Goal: Submit feedback/report problem: Submit feedback/report problem

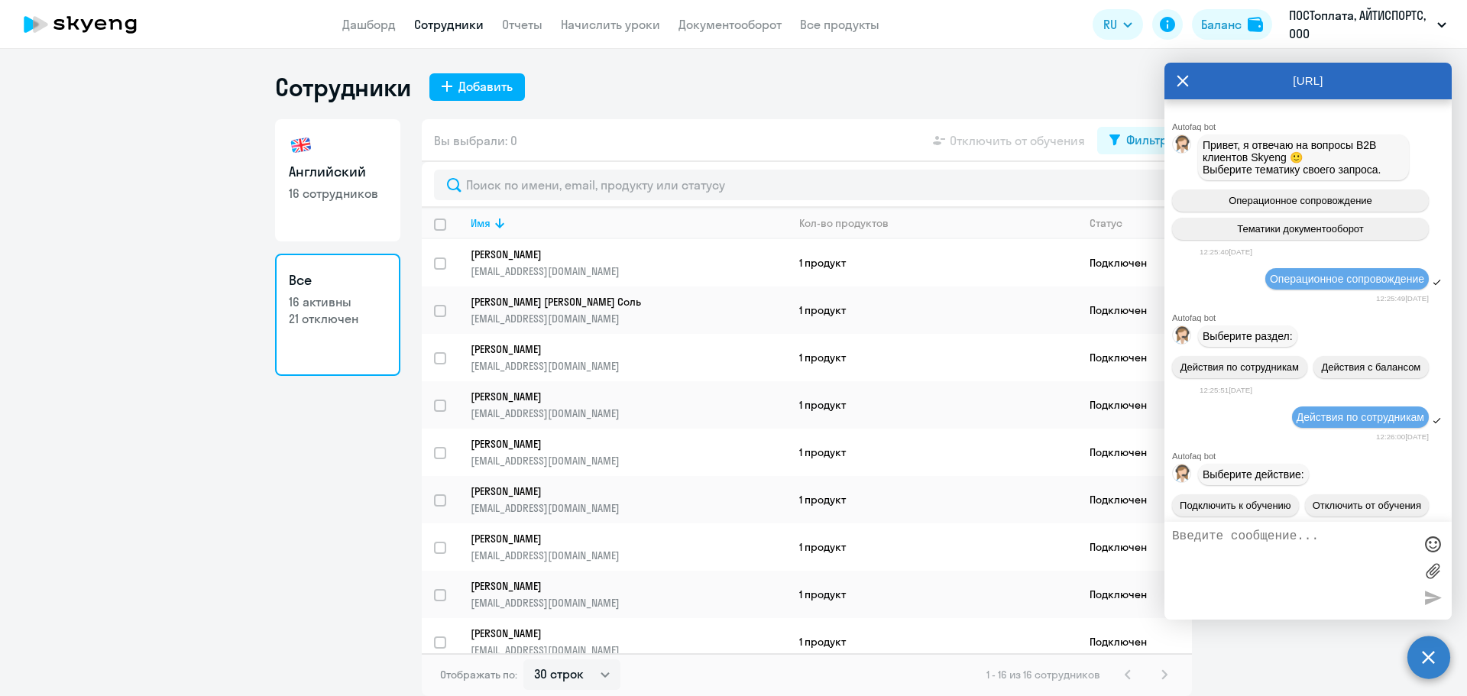
select select "30"
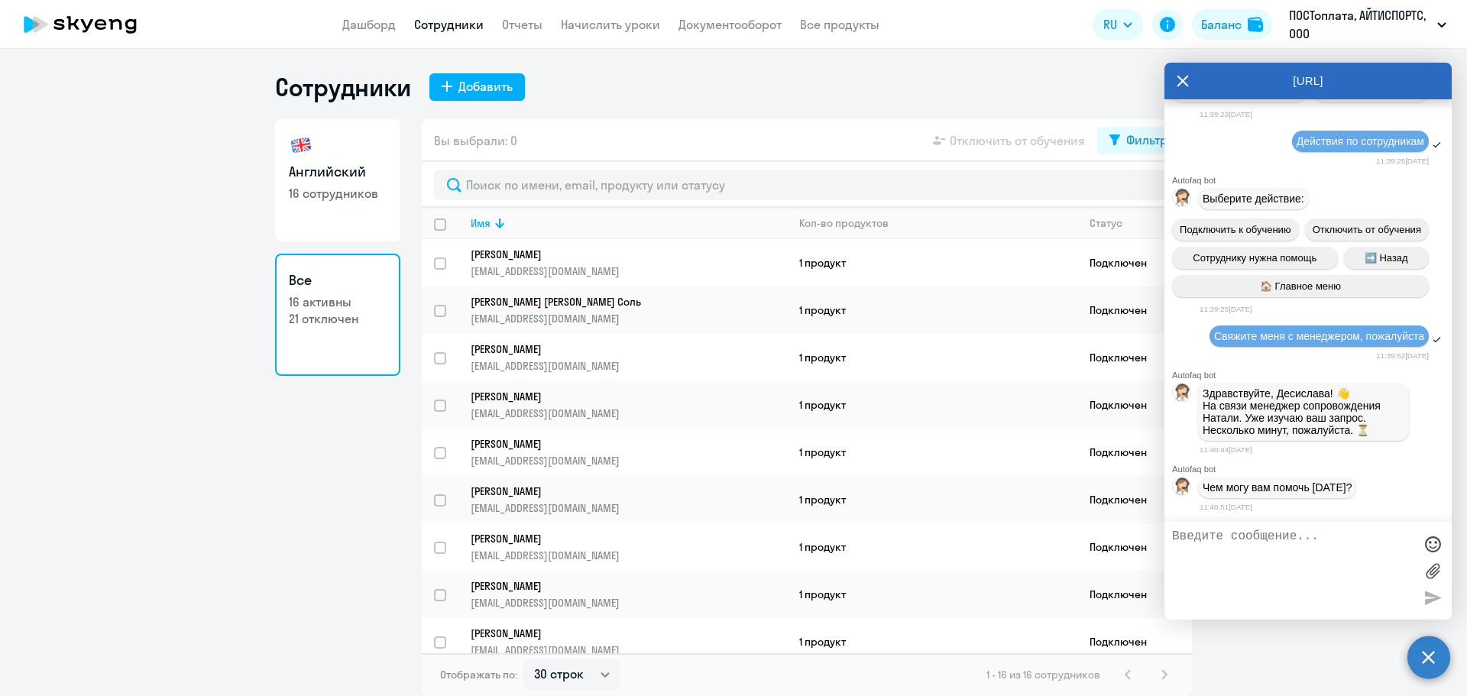
click at [1272, 556] on textarea at bounding box center [1292, 571] width 241 height 83
click at [1283, 535] on textarea at bounding box center [1292, 571] width 241 height 83
click at [1284, 535] on textarea at bounding box center [1292, 571] width 241 height 83
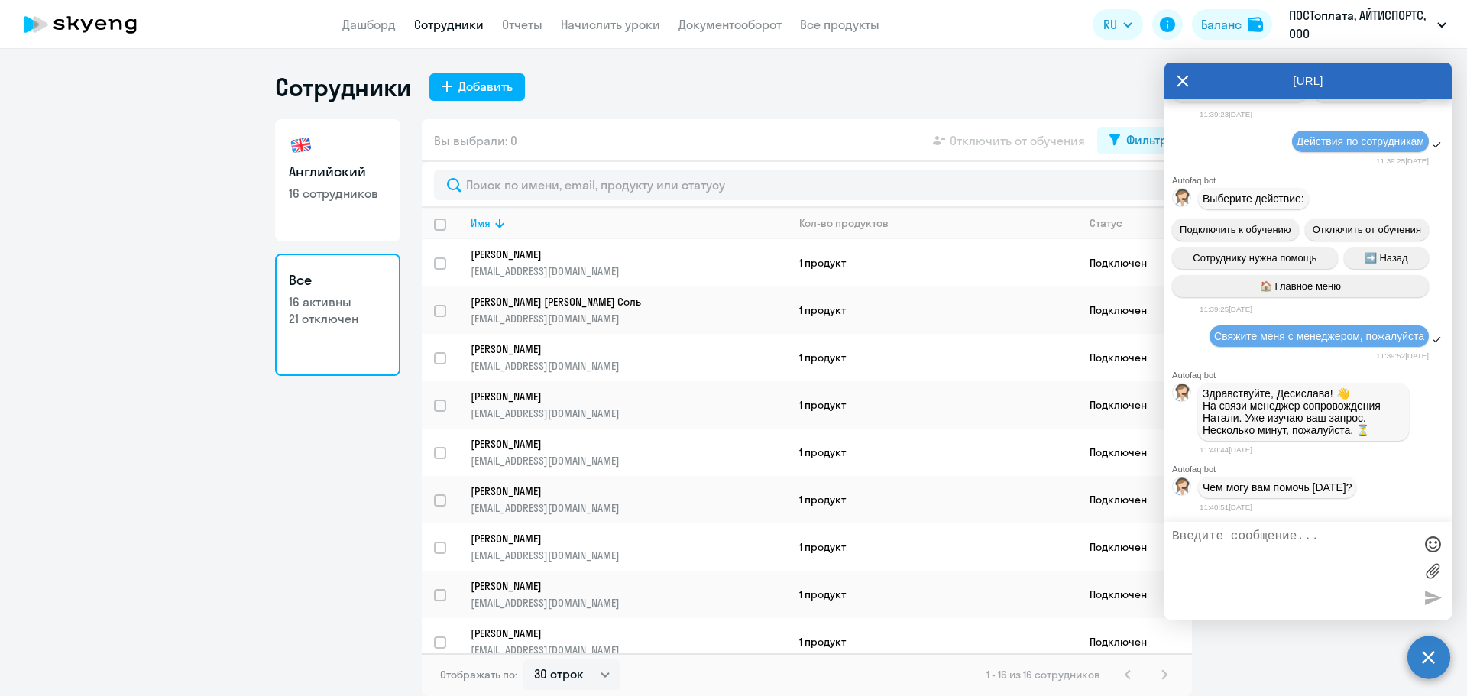
click at [1284, 535] on textarea at bounding box center [1292, 571] width 241 height 83
type textarea "Добрый день! Подключите, пожалуйста, сотрудницу [PERSON_NAME] обратно"
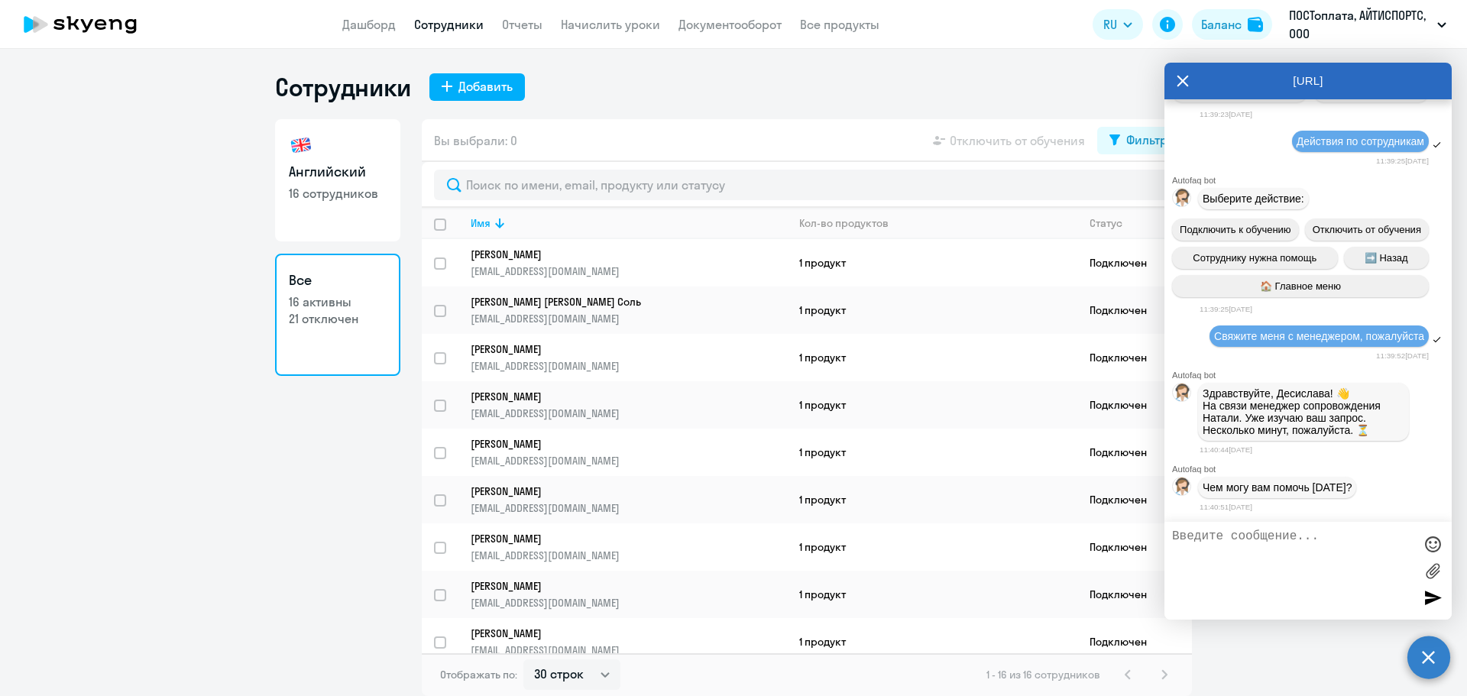
scroll to position [20728, 0]
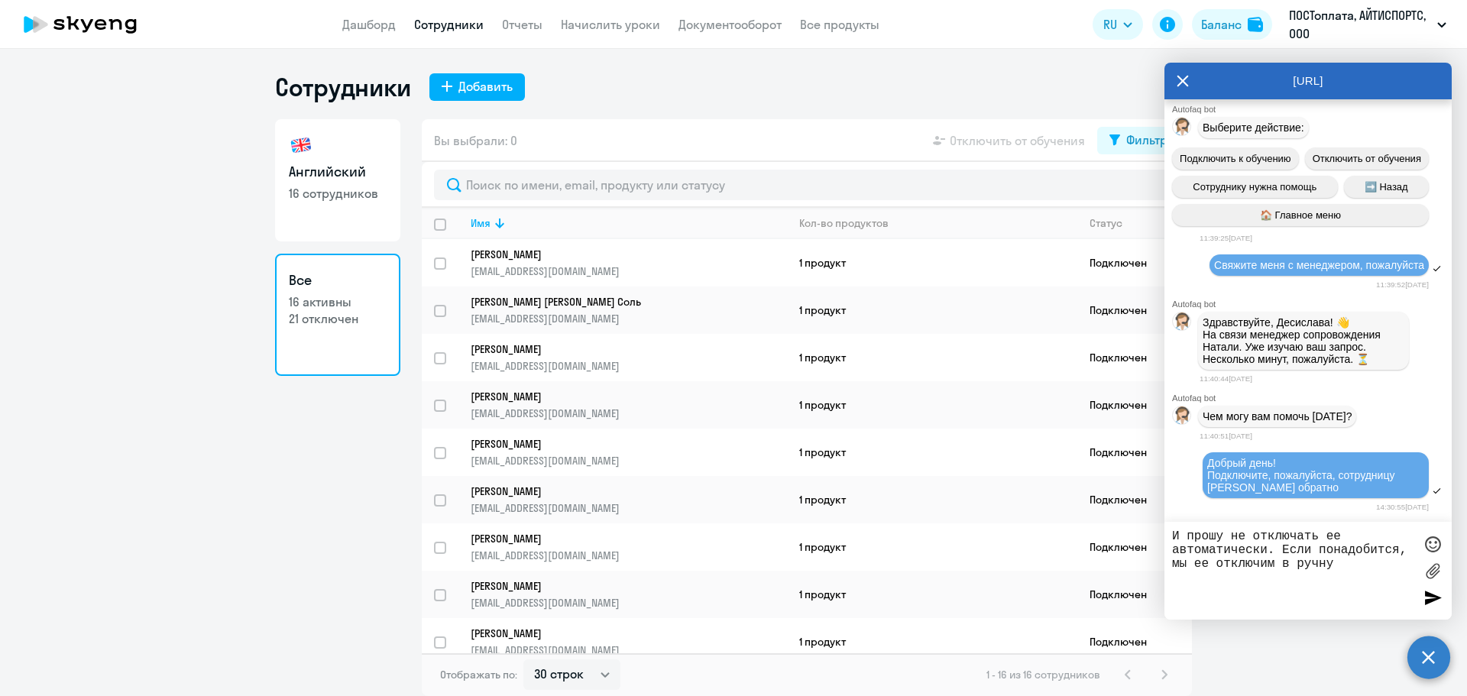
type textarea "И прошу не отключать ее автоматически. Если понадобится, мы ее отключим в ручную"
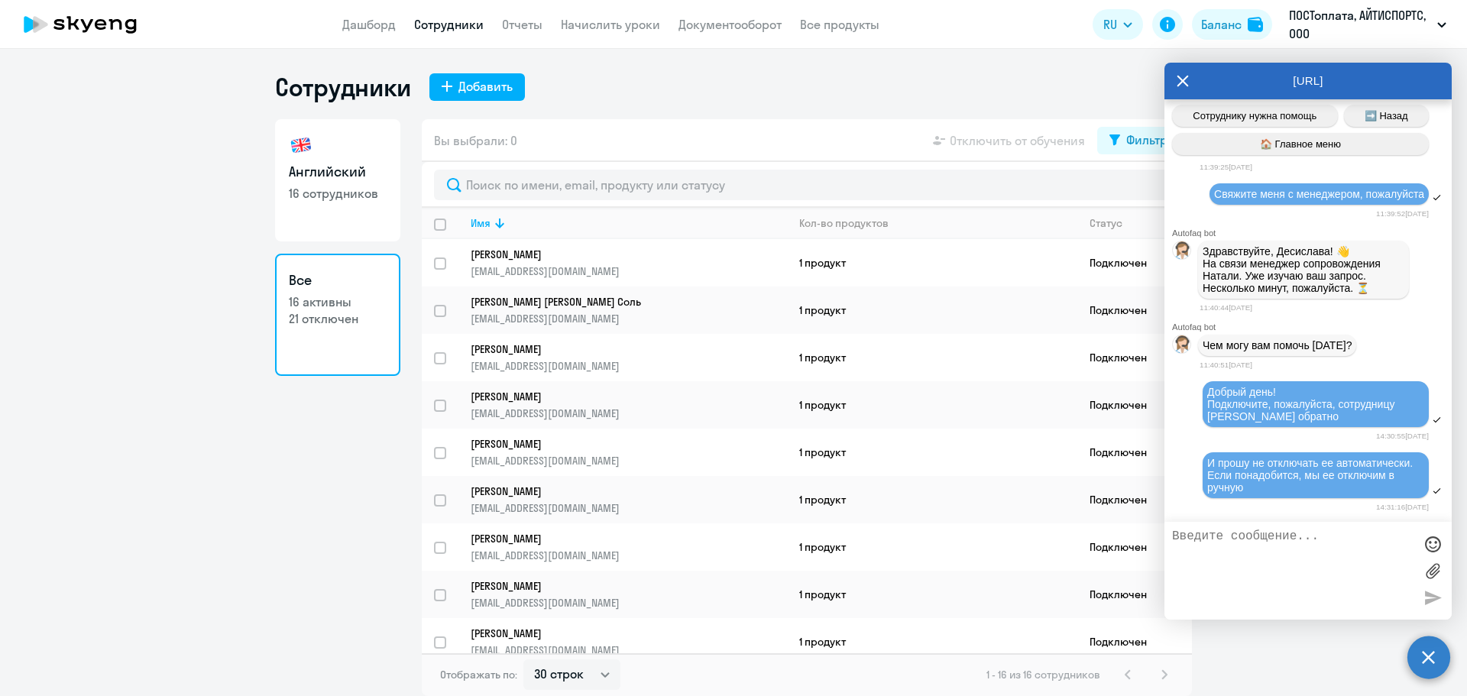
scroll to position [20799, 0]
click at [1304, 554] on textarea at bounding box center [1292, 571] width 241 height 83
click at [1304, 553] on textarea at bounding box center [1292, 571] width 241 height 83
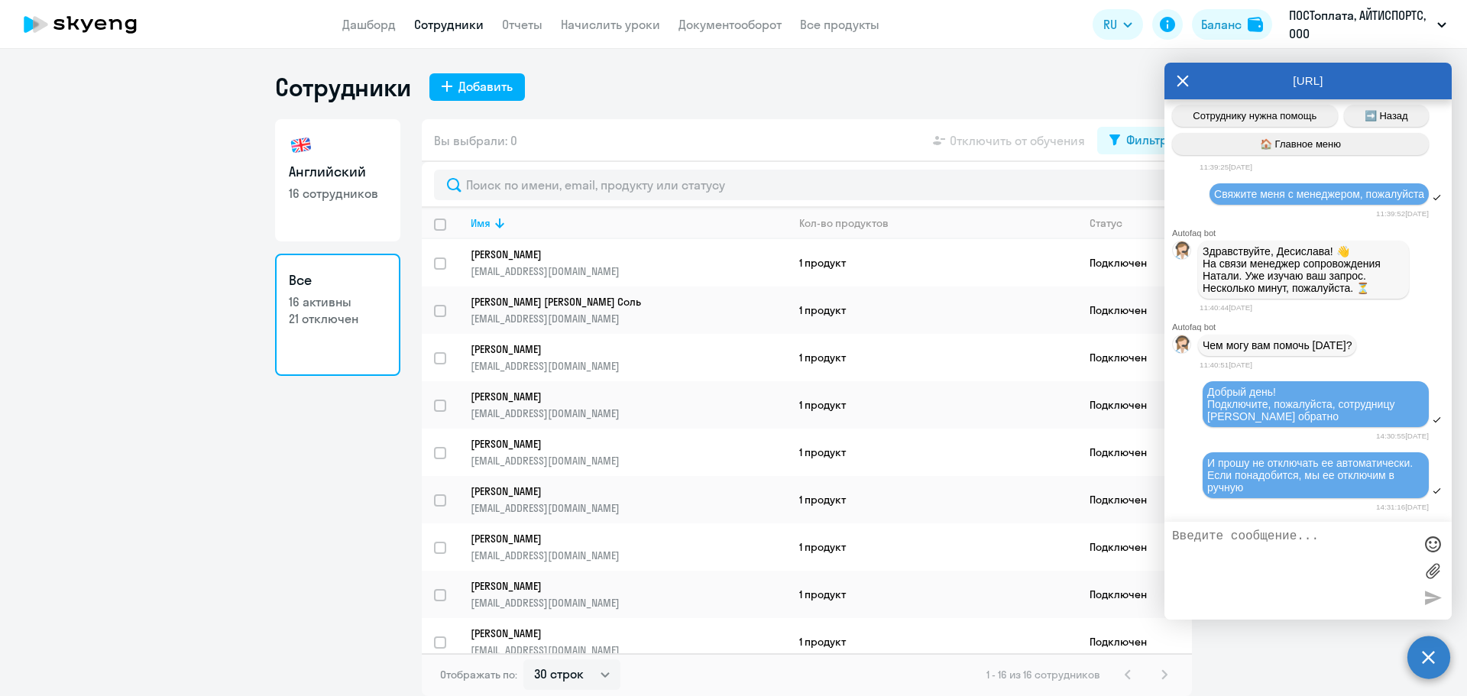
click at [1304, 553] on textarea at bounding box center [1292, 571] width 241 height 83
